Goal: Task Accomplishment & Management: Use online tool/utility

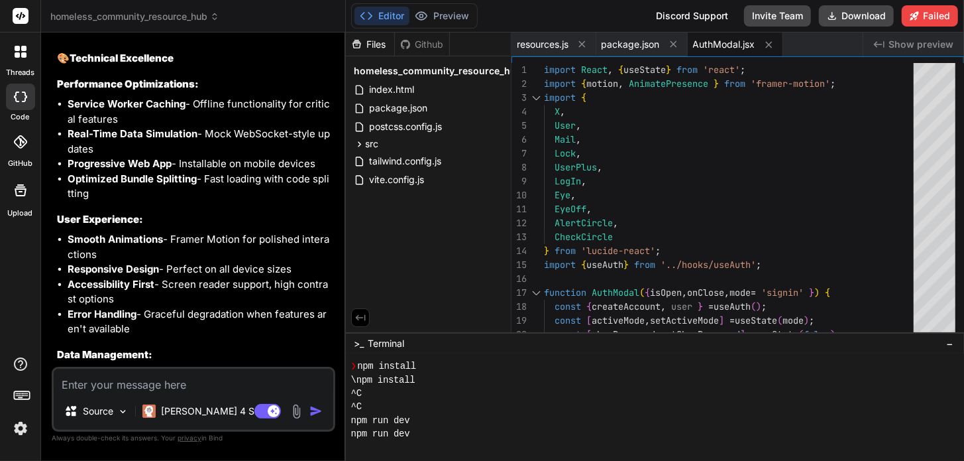
scroll to position [13058, 0]
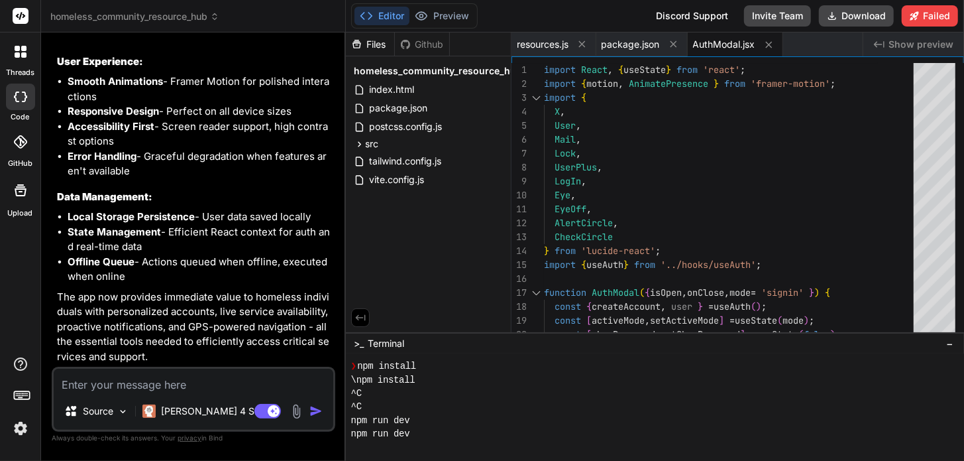
click at [178, 384] on textarea at bounding box center [194, 381] width 280 height 24
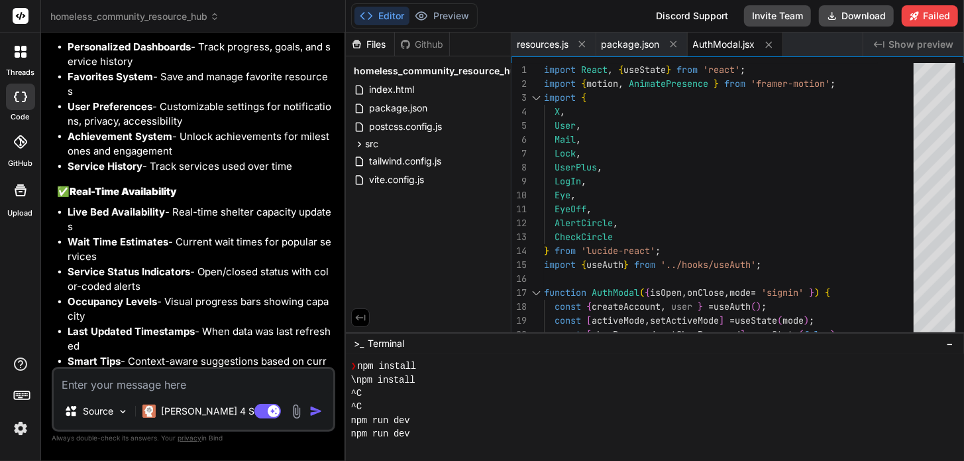
scroll to position [11357, 0]
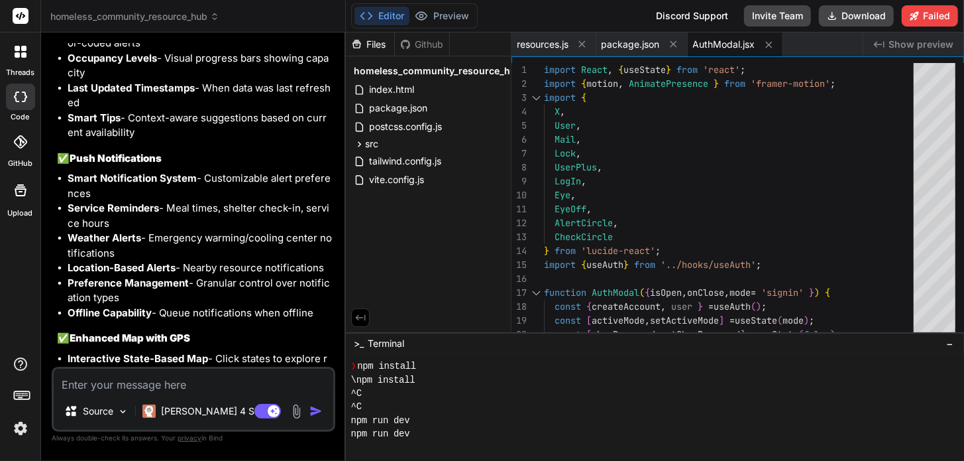
drag, startPoint x: 179, startPoint y: 253, endPoint x: 274, endPoint y: 247, distance: 95.6
copy p "implemented Phase"
paste textarea "implemented Phase"
type textarea "implemented Phase"
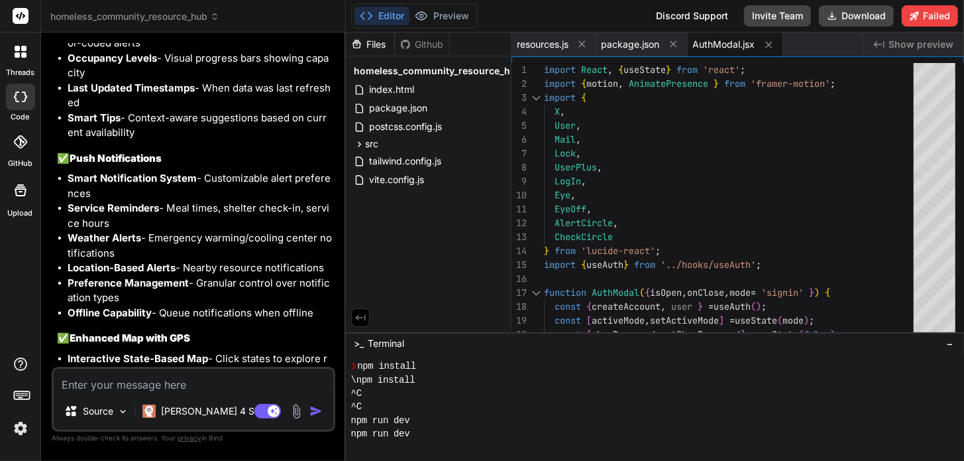
type textarea "x"
click at [125, 384] on textarea "implemented Phase" at bounding box center [194, 381] width 280 height 24
type textarea "implemente Phase"
type textarea "x"
type textarea "implement Phase"
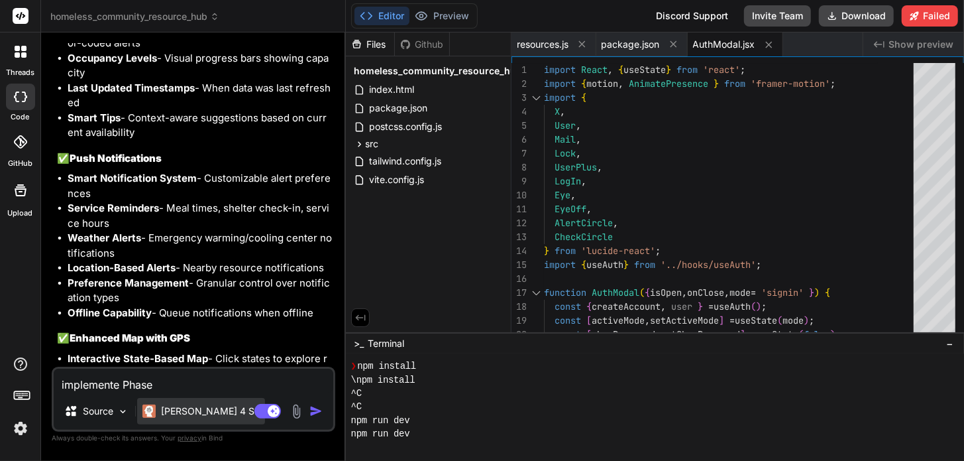
type textarea "x"
click at [162, 384] on textarea "implement Phase" at bounding box center [194, 381] width 280 height 24
type textarea "implement Phase"
type textarea "x"
type textarea "implement Phase 2"
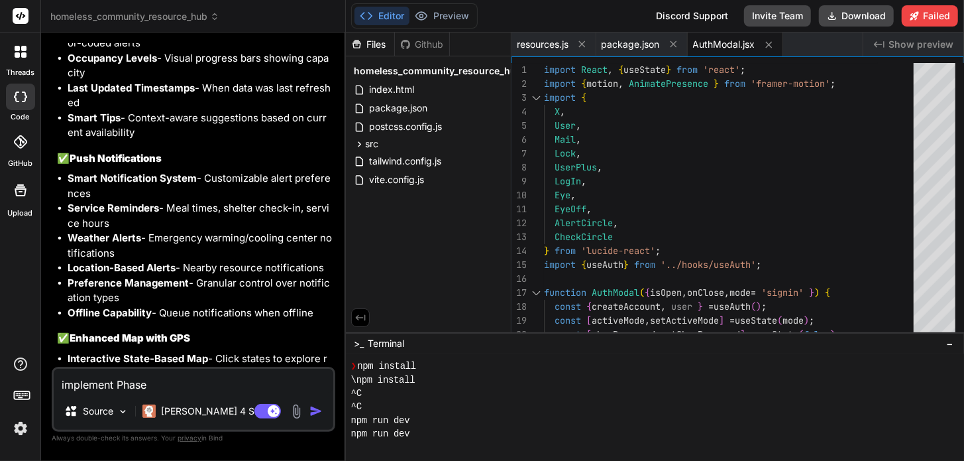
type textarea "x"
type textarea "implement Phase 2"
click at [310, 410] on img "button" at bounding box center [316, 410] width 13 height 13
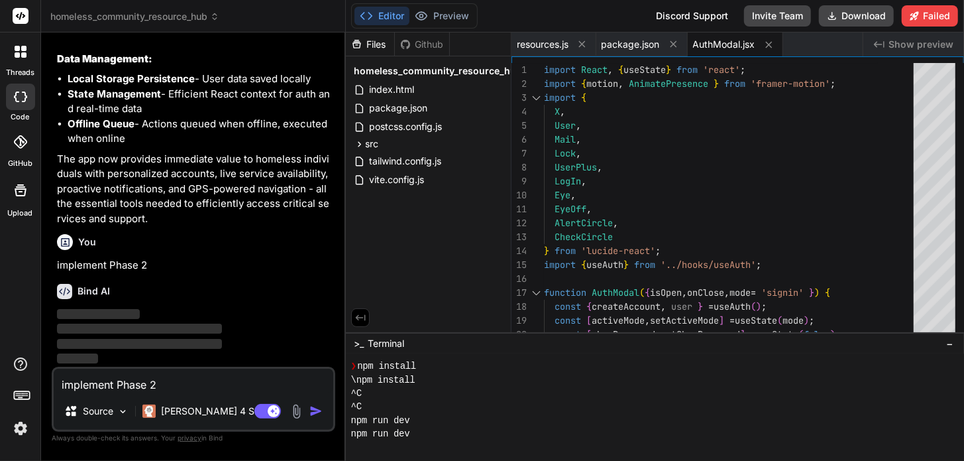
scroll to position [12952, 0]
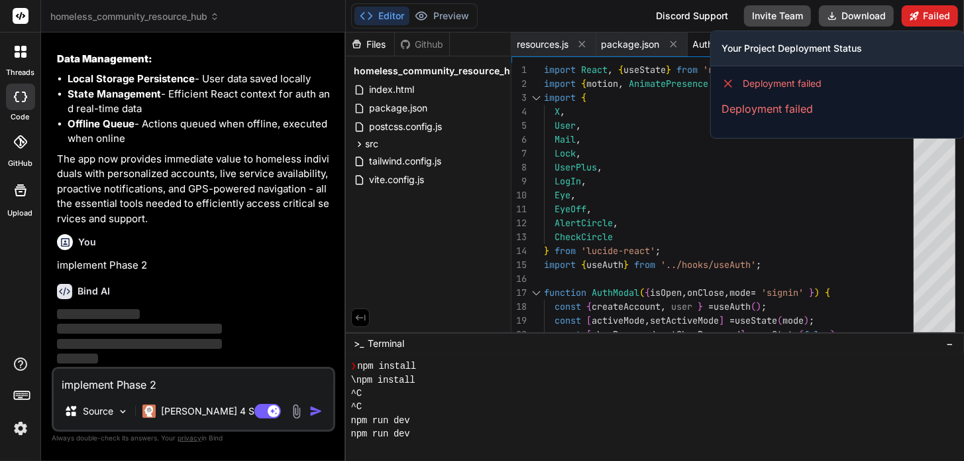
click at [921, 13] on button "Failed" at bounding box center [930, 15] width 56 height 21
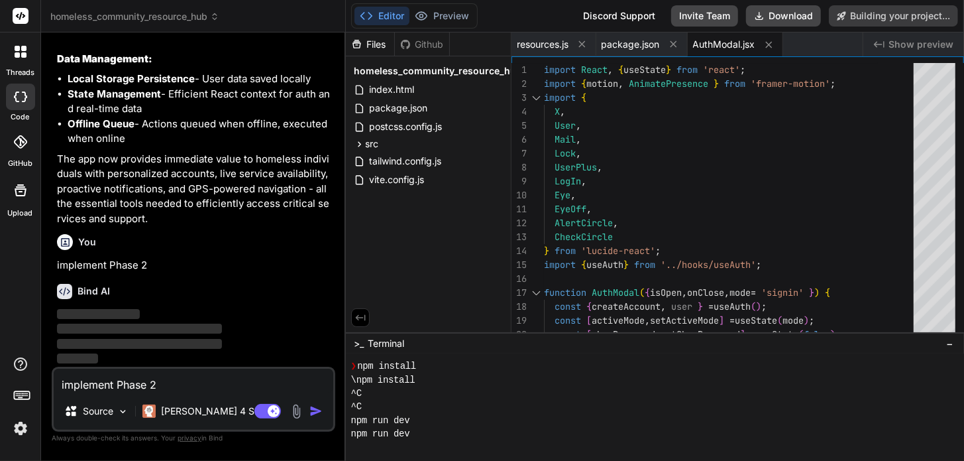
scroll to position [13158, 0]
click at [198, 382] on textarea "implement Phase 2" at bounding box center [194, 381] width 280 height 24
type textarea "x"
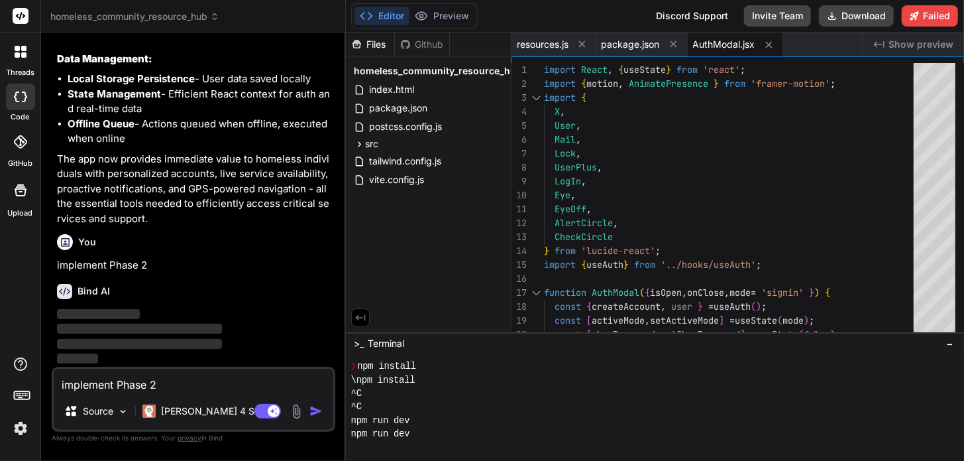
scroll to position [13195, 0]
type textarea "f"
type textarea "x"
type textarea "fi"
type textarea "x"
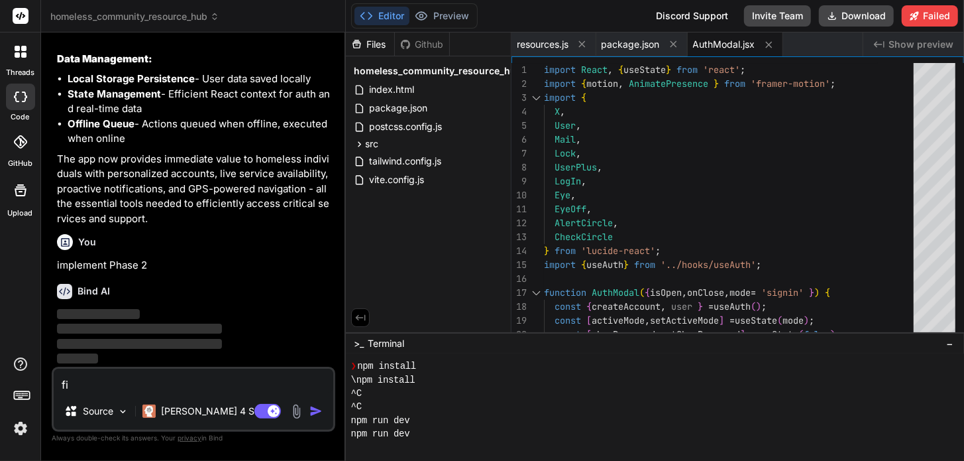
type textarea "fix"
type textarea "x"
type textarea "fix"
type textarea "x"
type textarea "fix a"
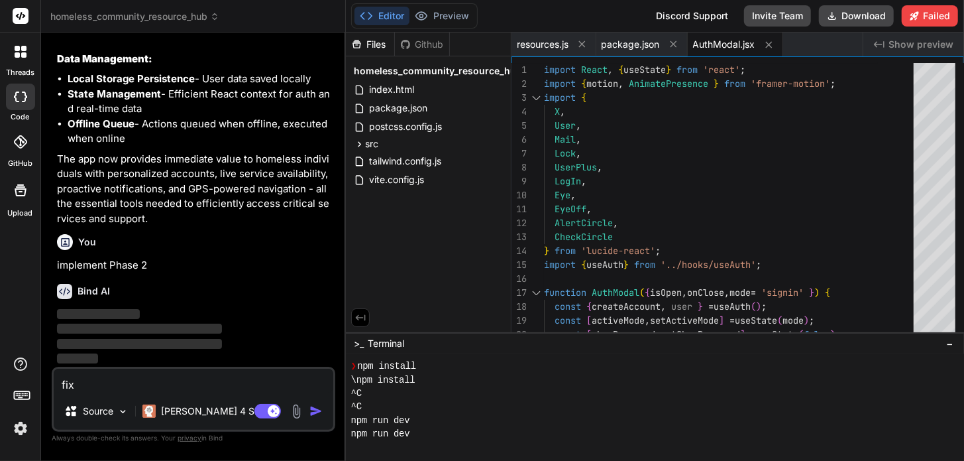
type textarea "x"
type textarea "fix ap"
type textarea "x"
type textarea "fix app"
type textarea "x"
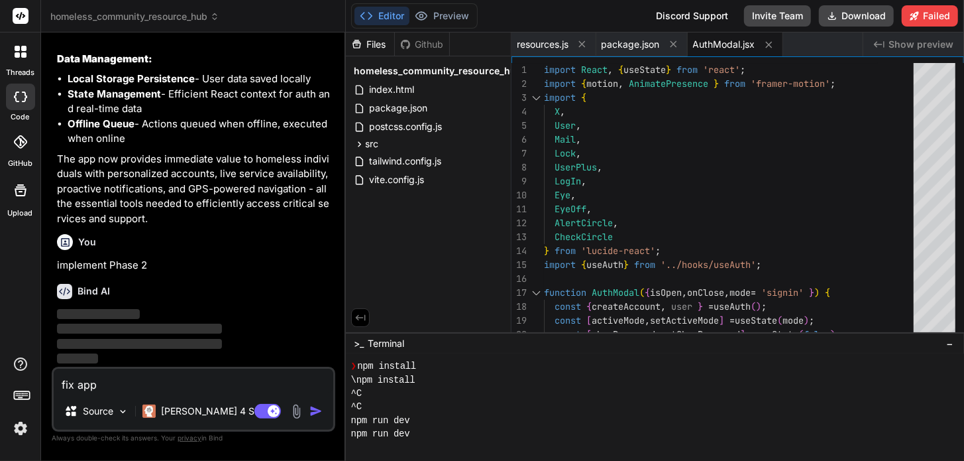
type textarea "fix app"
type textarea "x"
type textarea "fix app p"
type textarea "x"
type textarea "fix app pr"
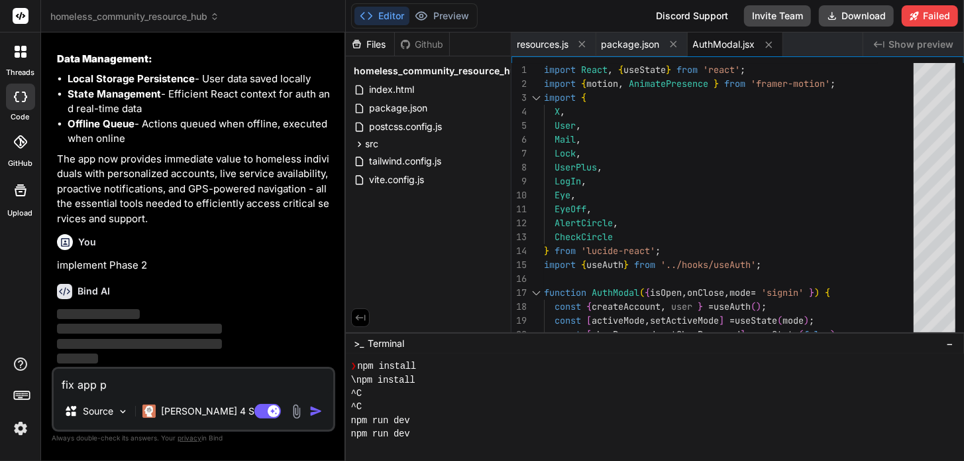
type textarea "x"
type textarea "fix app pre"
type textarea "x"
type textarea "fix app prev"
type textarea "x"
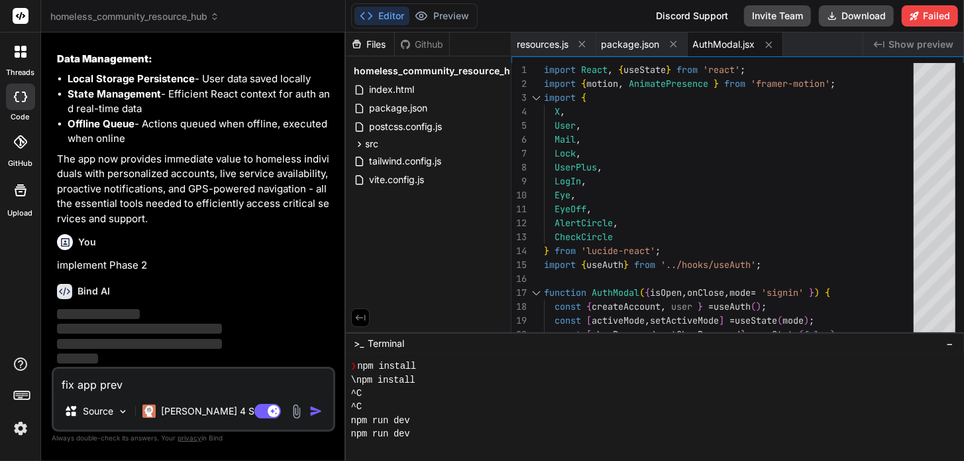
type textarea "fix app previ"
type textarea "x"
type textarea "fix app previe"
type textarea "x"
type textarea "fix app preview"
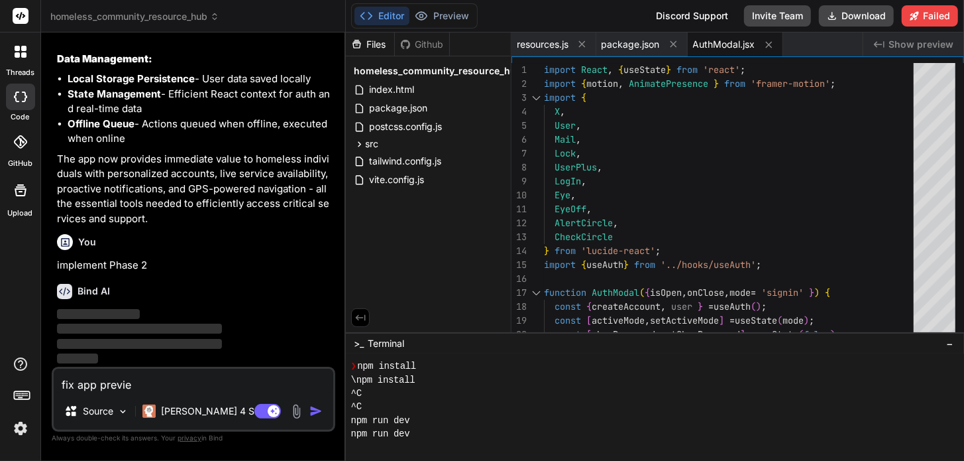
type textarea "x"
type textarea "fix app preview"
type textarea "x"
type textarea "fix app preview"
click at [109, 327] on span "‌" at bounding box center [139, 328] width 165 height 10
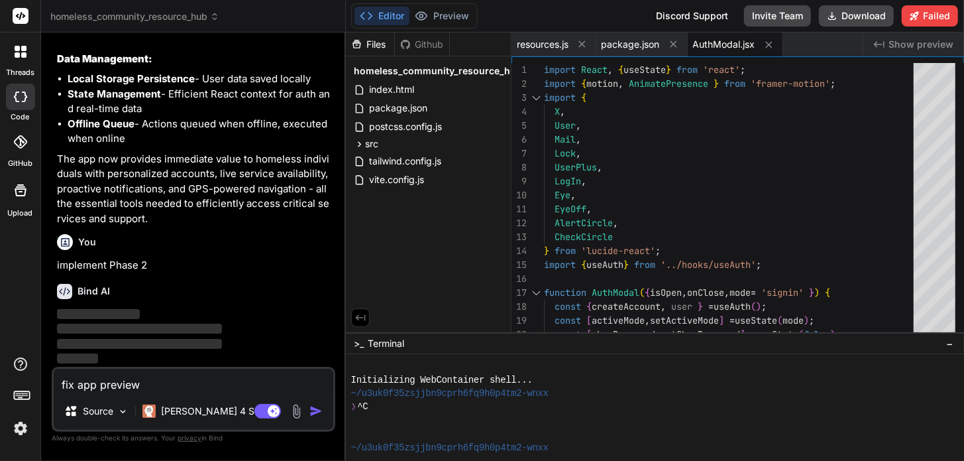
scroll to position [244, 0]
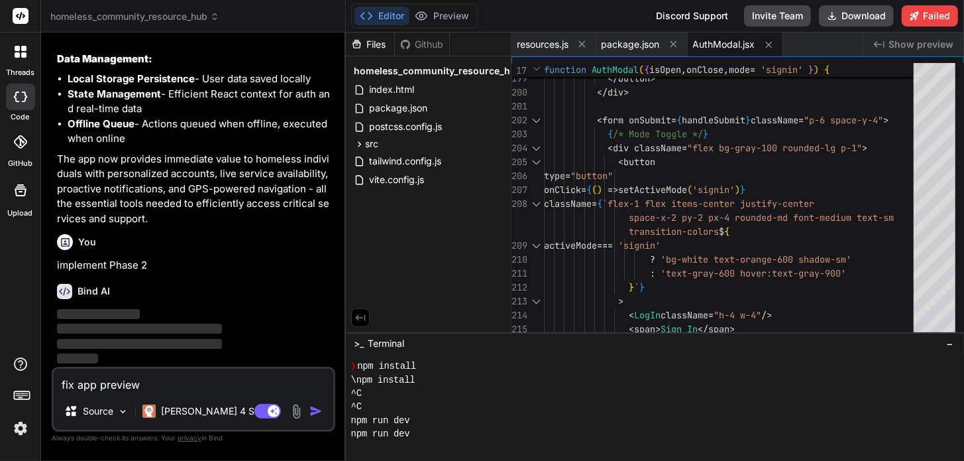
click at [688, 13] on div "Discord Support" at bounding box center [692, 15] width 88 height 21
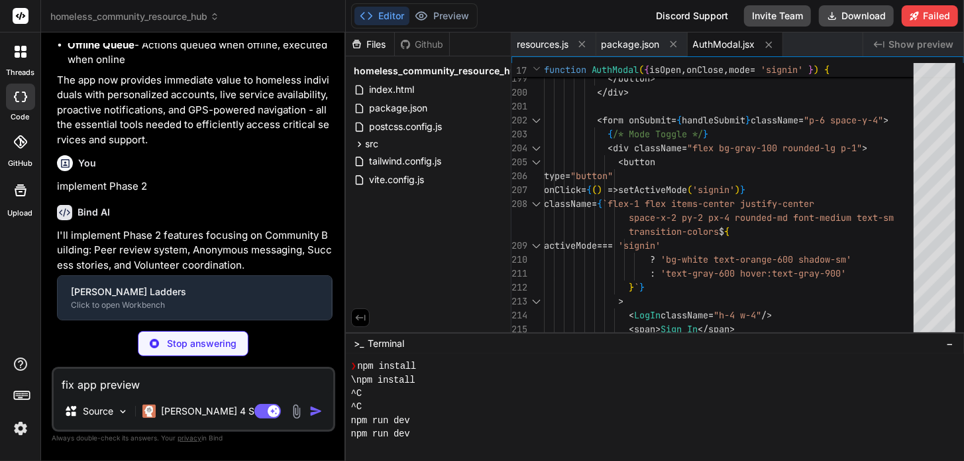
type textarea "x"
type textarea "</motion.div> </div> </div> ); } export default PeerReviewSystem;"
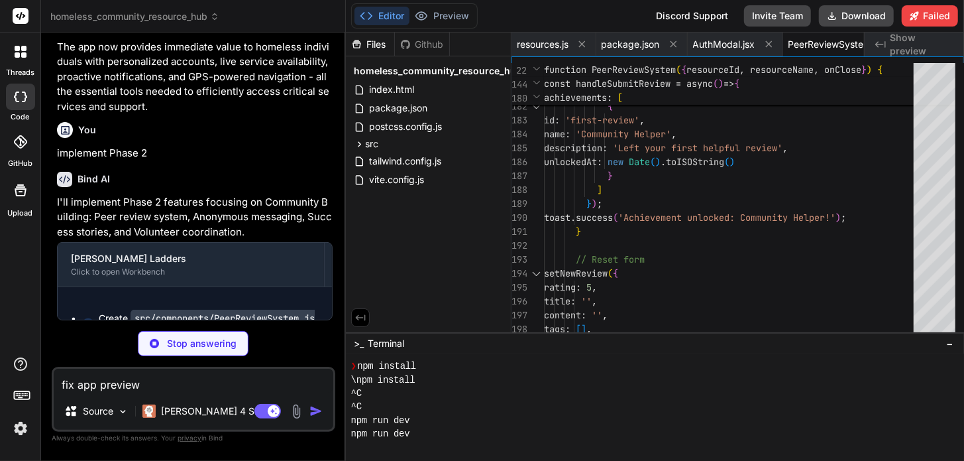
scroll to position [0, 50]
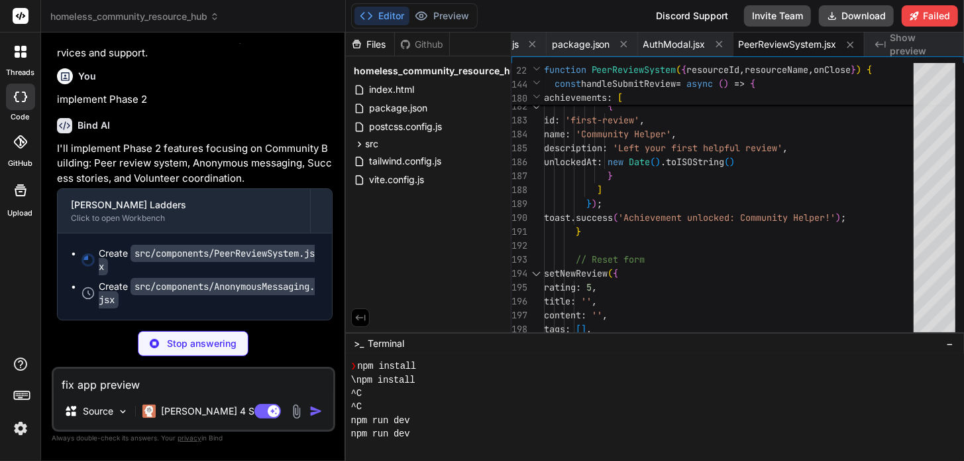
click at [689, 21] on div "Discord Support" at bounding box center [692, 15] width 88 height 21
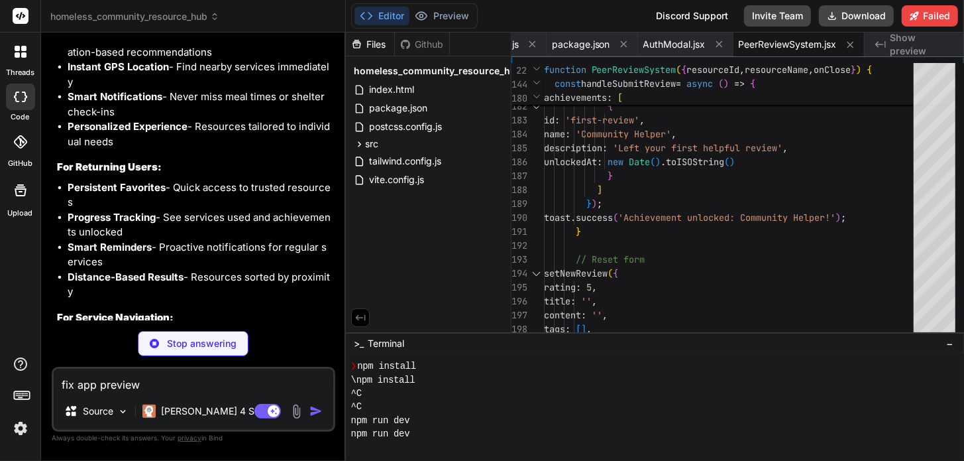
scroll to position [11210, 0]
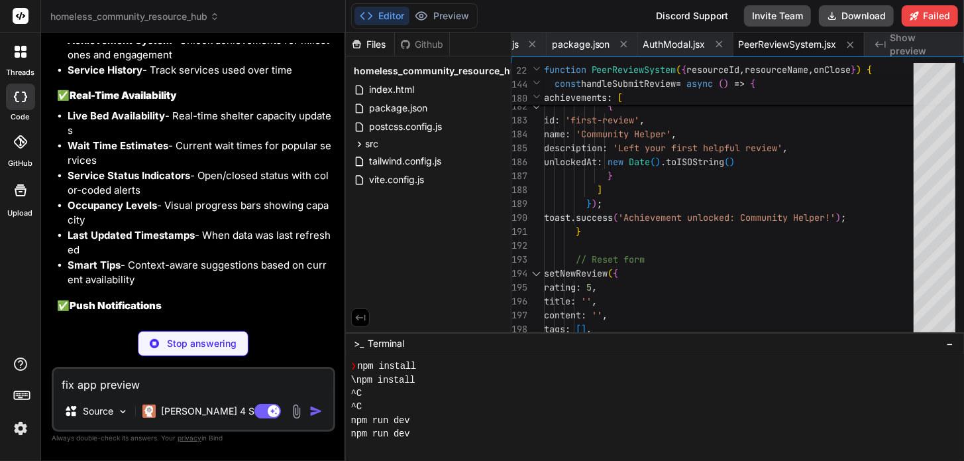
click at [21, 433] on img at bounding box center [20, 428] width 23 height 23
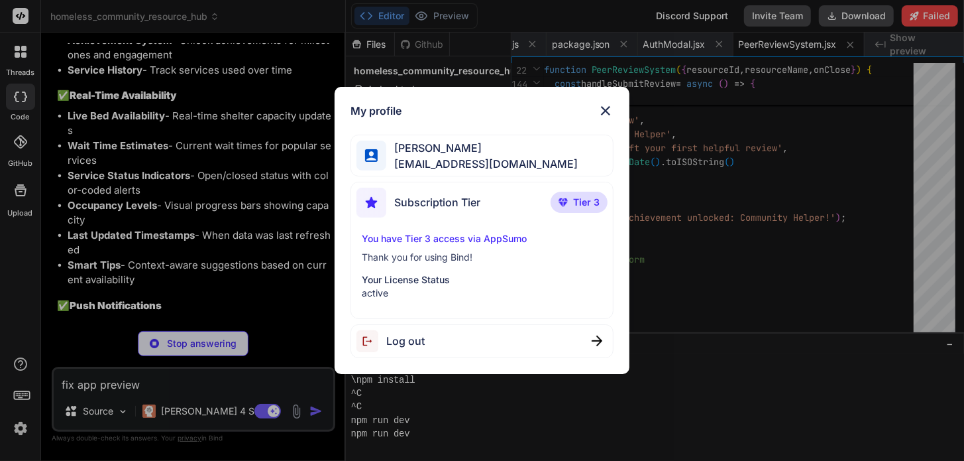
click at [401, 342] on span "Log out" at bounding box center [405, 341] width 38 height 16
click at [604, 112] on img at bounding box center [606, 111] width 16 height 16
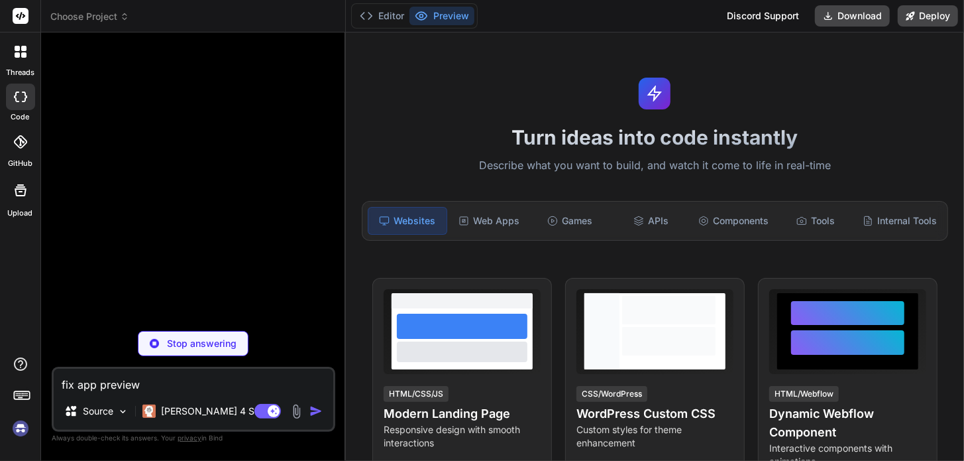
scroll to position [0, 0]
type textarea "x"
click at [391, 13] on button "Editor" at bounding box center [382, 16] width 55 height 19
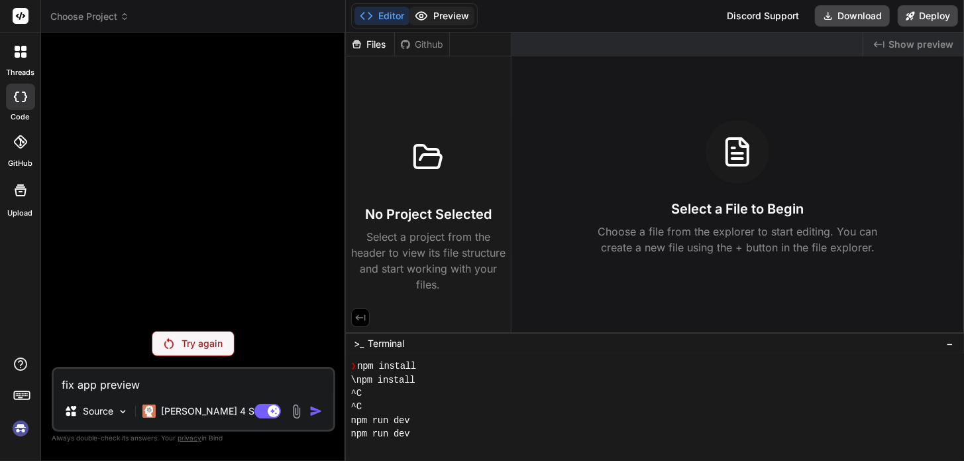
click at [445, 15] on button "Preview" at bounding box center [442, 16] width 65 height 19
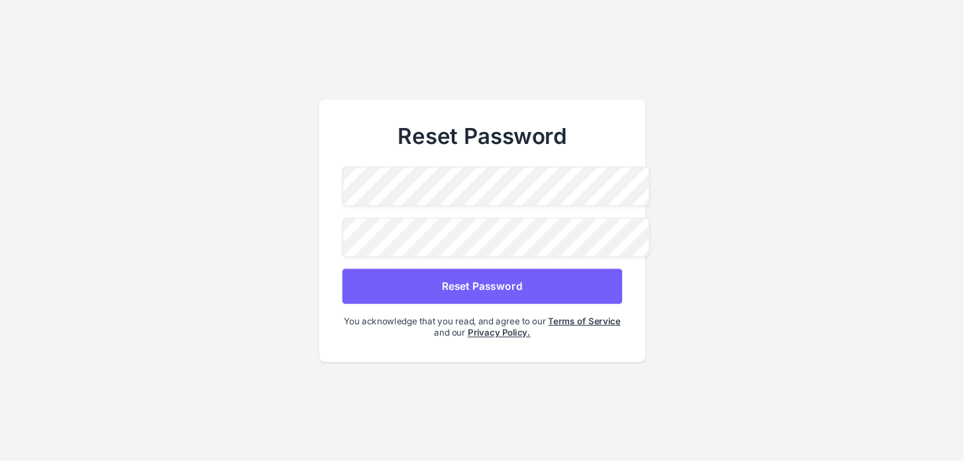
click at [473, 278] on button "Reset Password" at bounding box center [482, 285] width 280 height 35
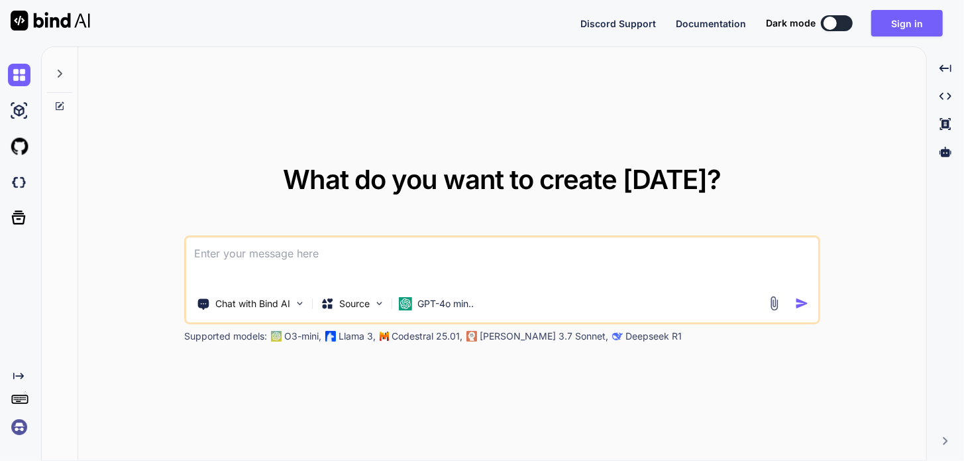
click at [618, 21] on span "Discord Support" at bounding box center [619, 23] width 76 height 11
